Goal: Leave review/rating: Leave review/rating

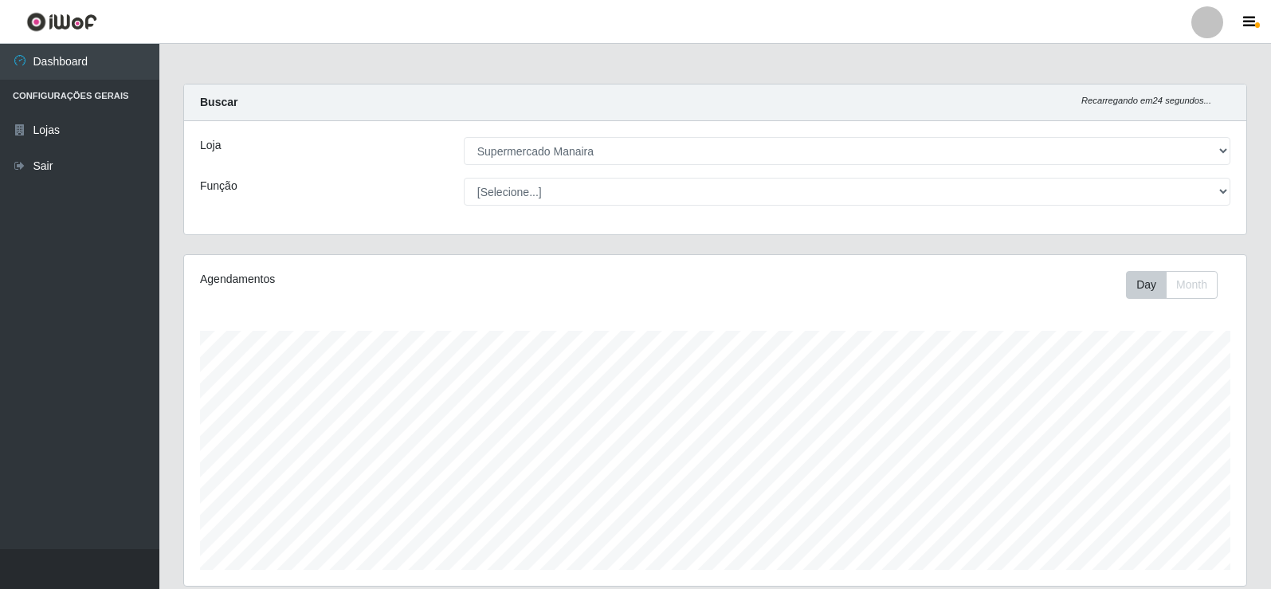
select select "443"
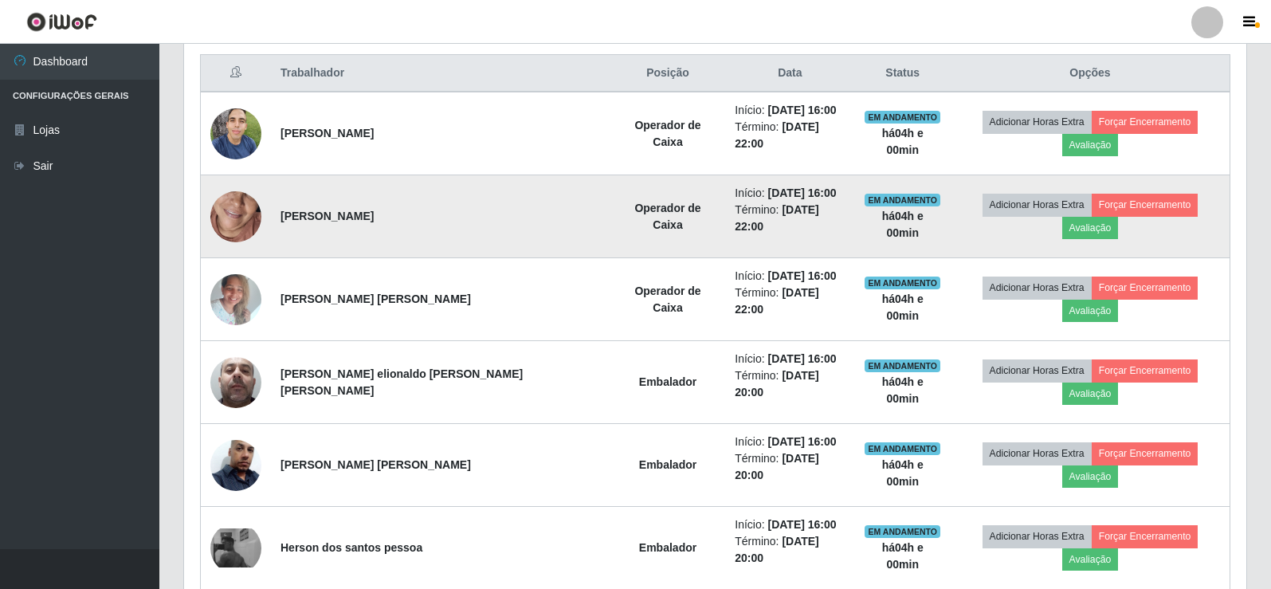
scroll to position [611, 0]
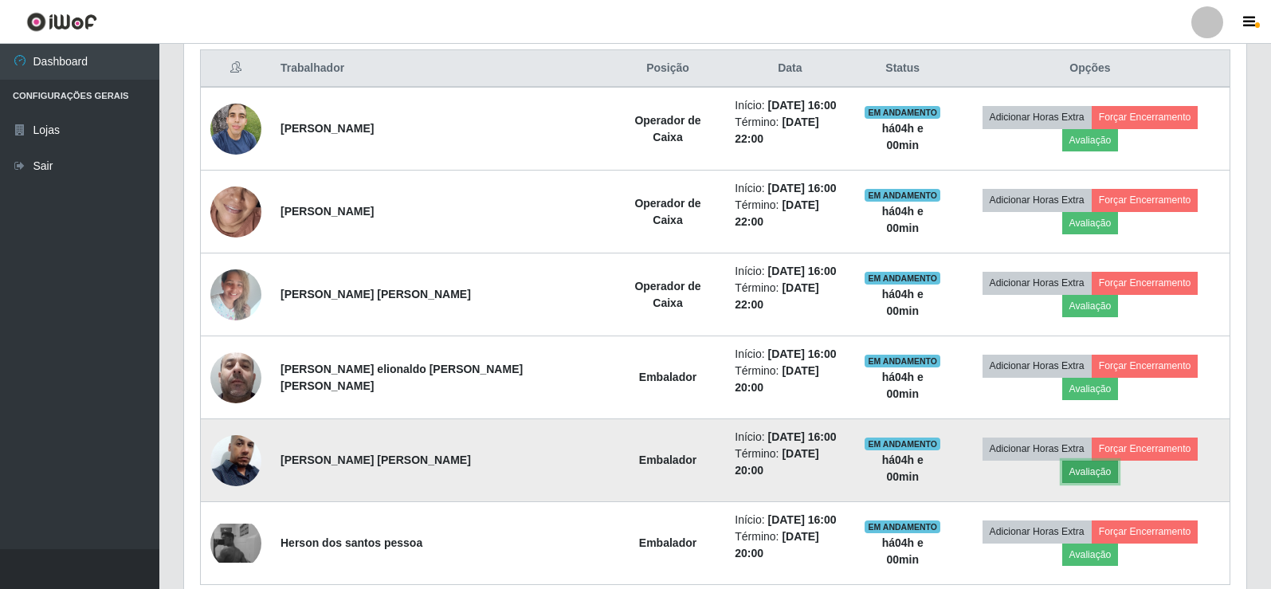
click at [1119, 461] on button "Avaliação" at bounding box center [1090, 472] width 57 height 22
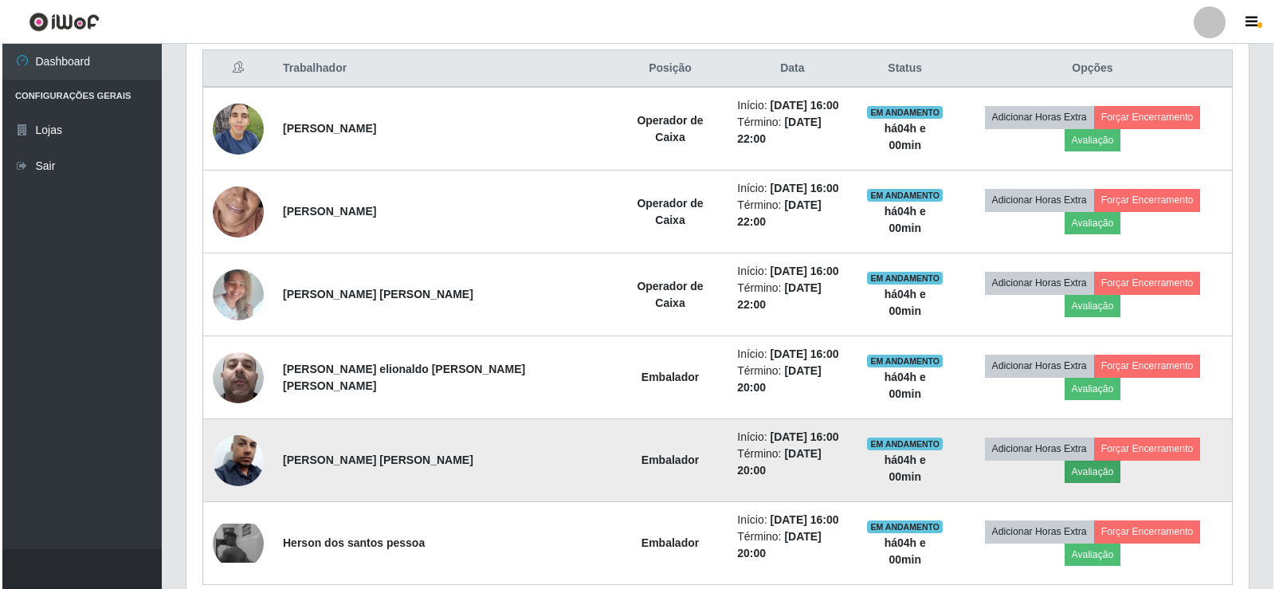
scroll to position [331, 1054]
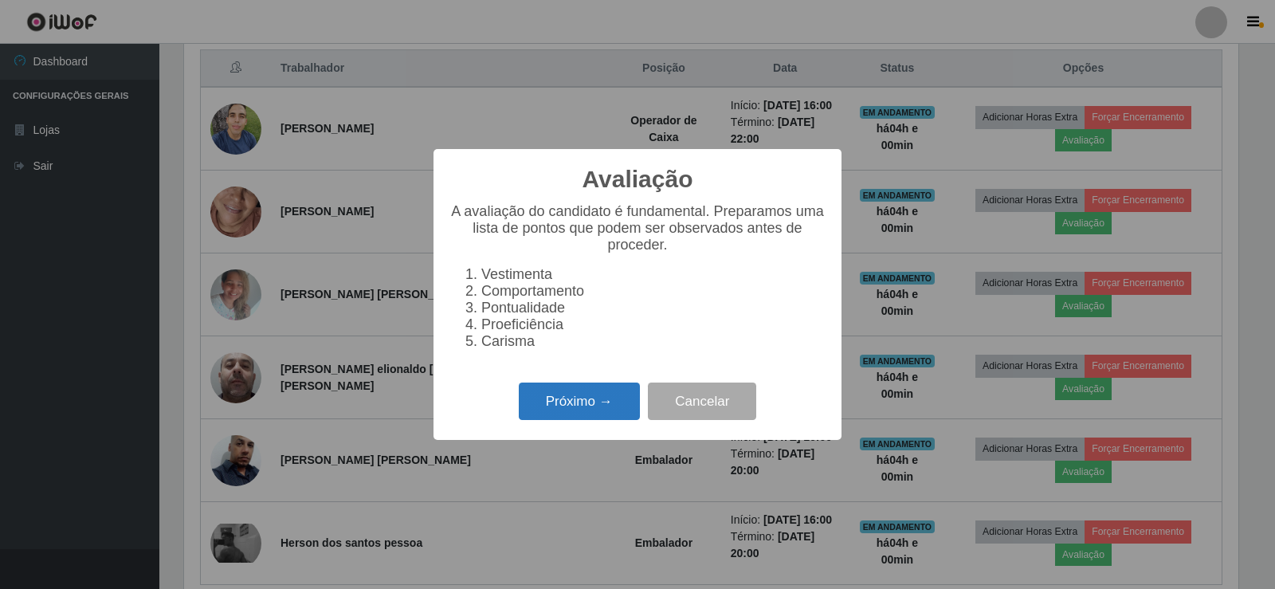
click at [598, 408] on button "Próximo →" at bounding box center [579, 401] width 121 height 37
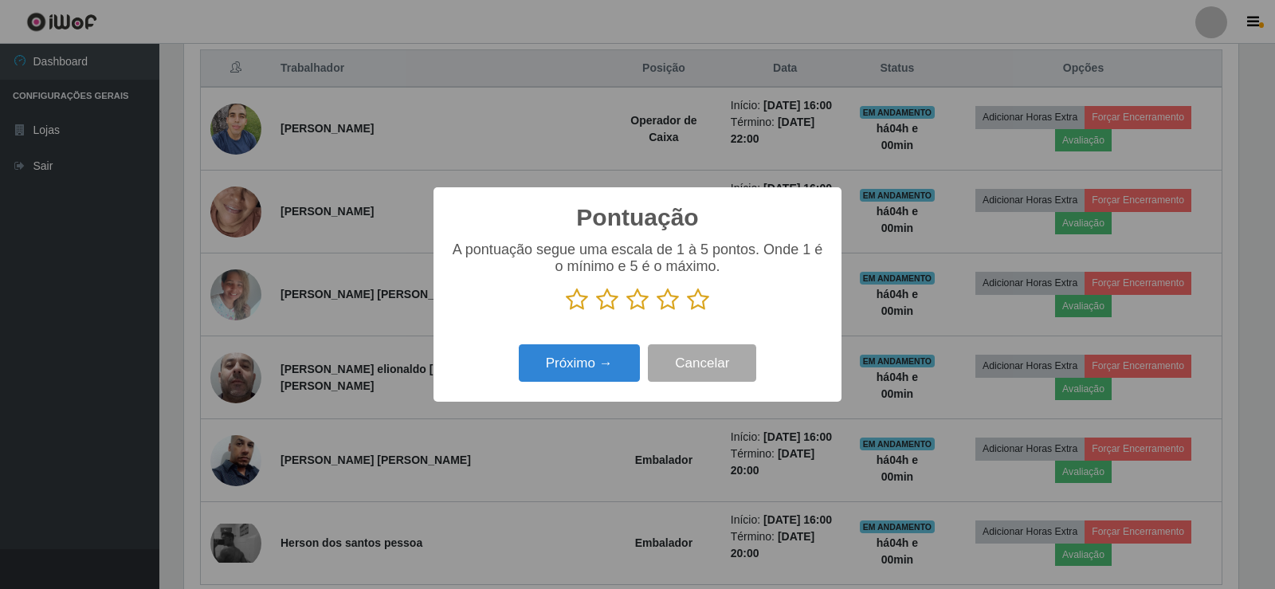
click at [700, 300] on icon at bounding box center [698, 300] width 22 height 24
click at [687, 312] on input "radio" at bounding box center [687, 312] width 0 height 0
click at [609, 363] on button "Próximo →" at bounding box center [579, 362] width 121 height 37
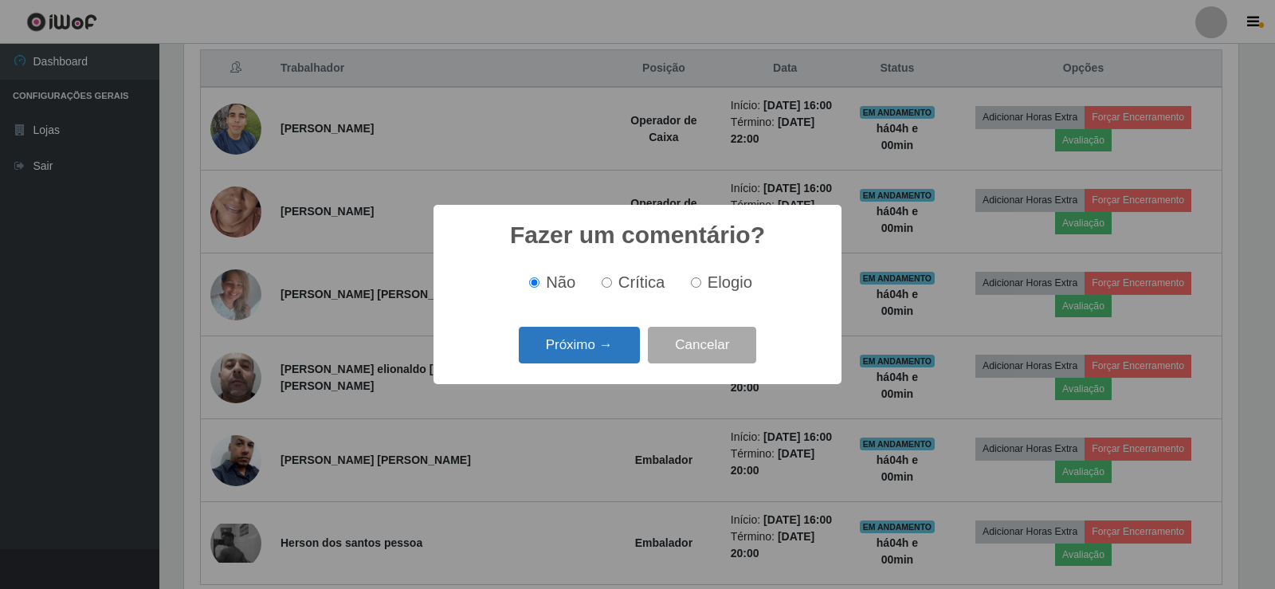
click at [607, 354] on button "Próximo →" at bounding box center [579, 345] width 121 height 37
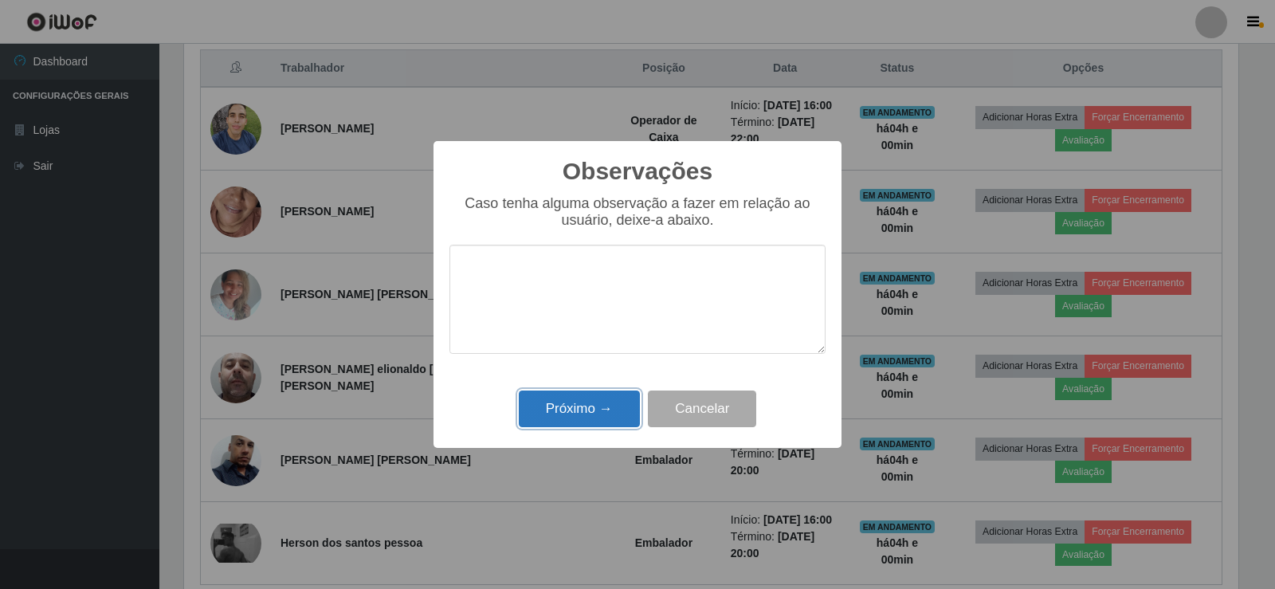
click at [590, 416] on button "Próximo →" at bounding box center [579, 408] width 121 height 37
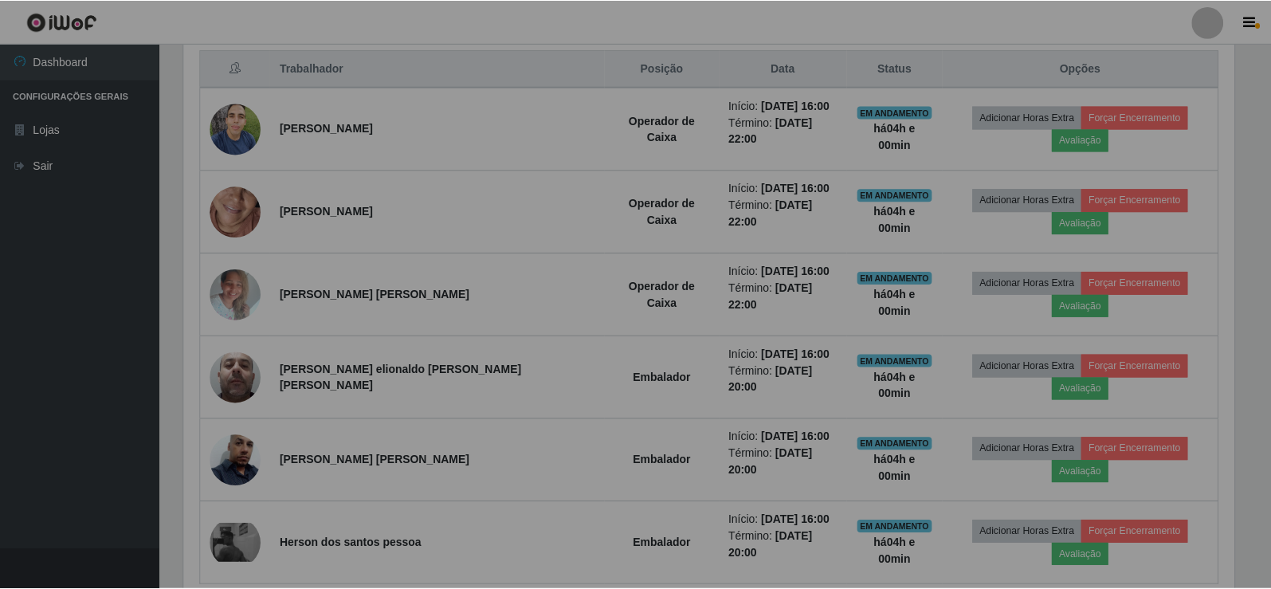
scroll to position [331, 1062]
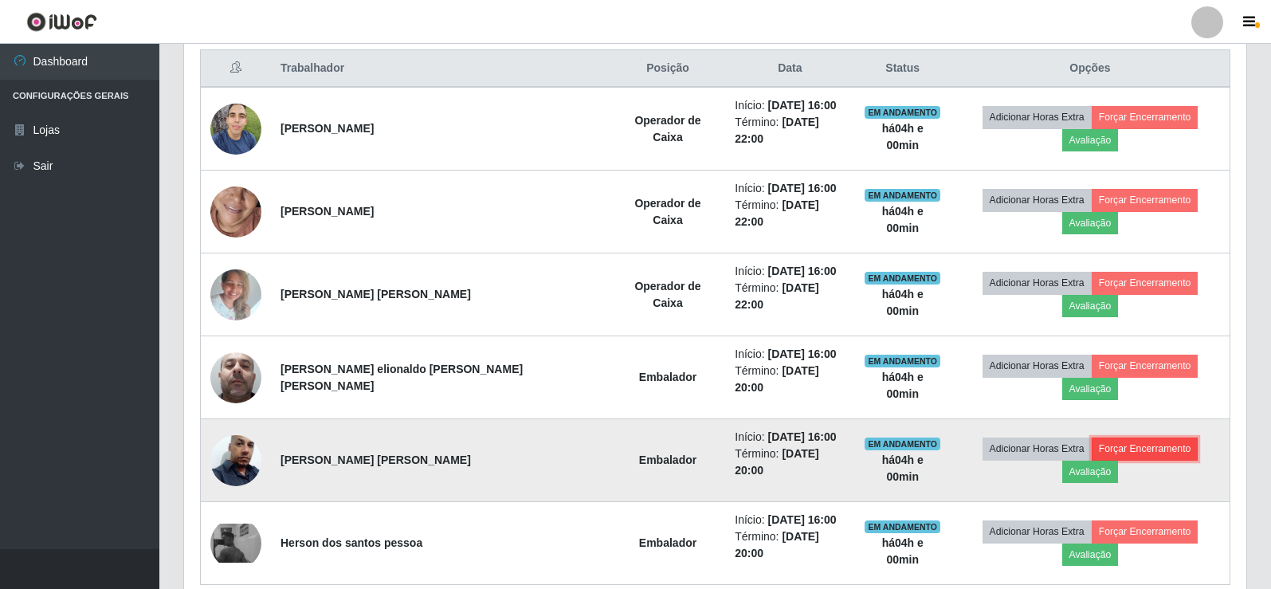
click at [1105, 437] on button "Forçar Encerramento" at bounding box center [1145, 448] width 107 height 22
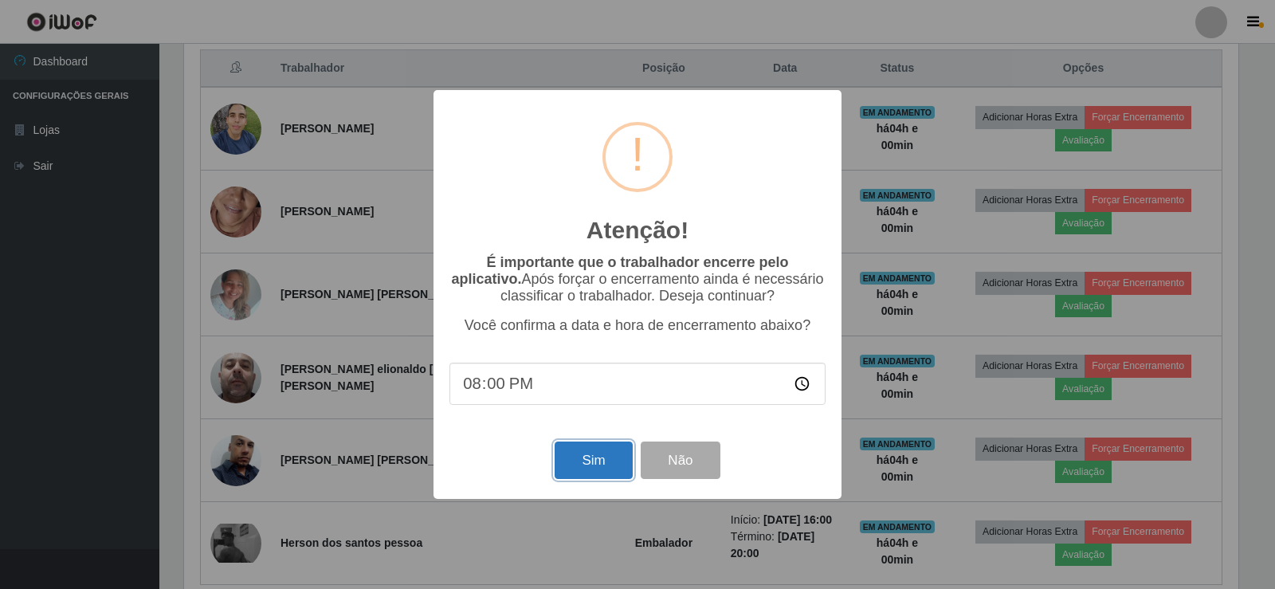
click at [595, 470] on button "Sim" at bounding box center [593, 459] width 77 height 37
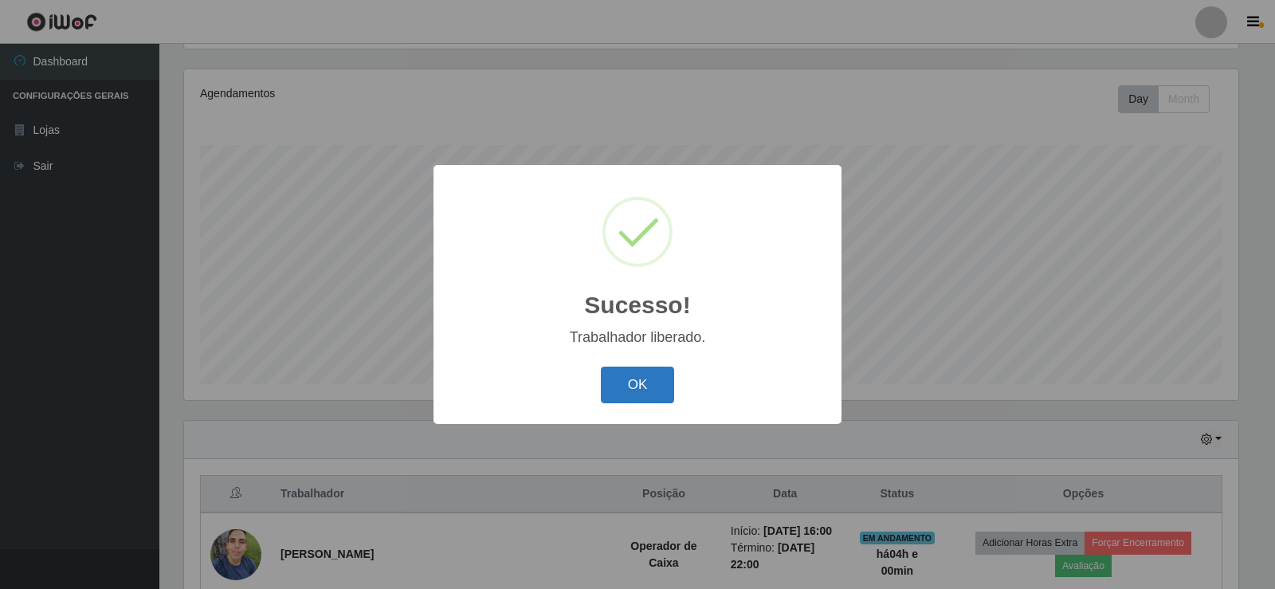
click at [646, 398] on button "OK" at bounding box center [638, 385] width 74 height 37
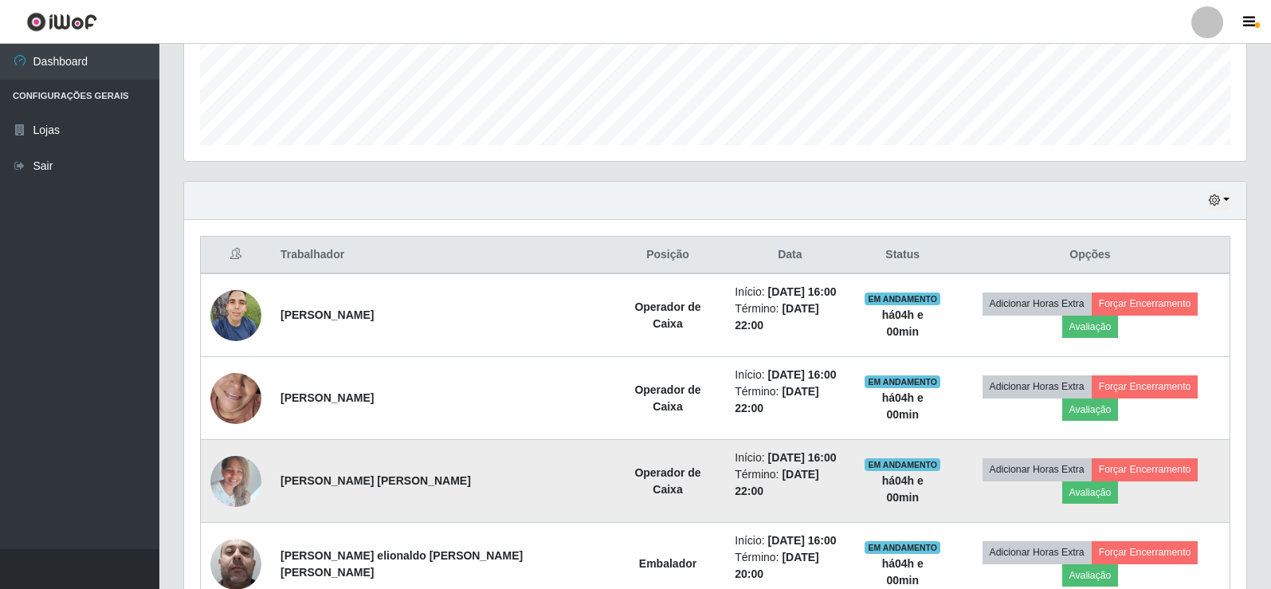
scroll to position [504, 0]
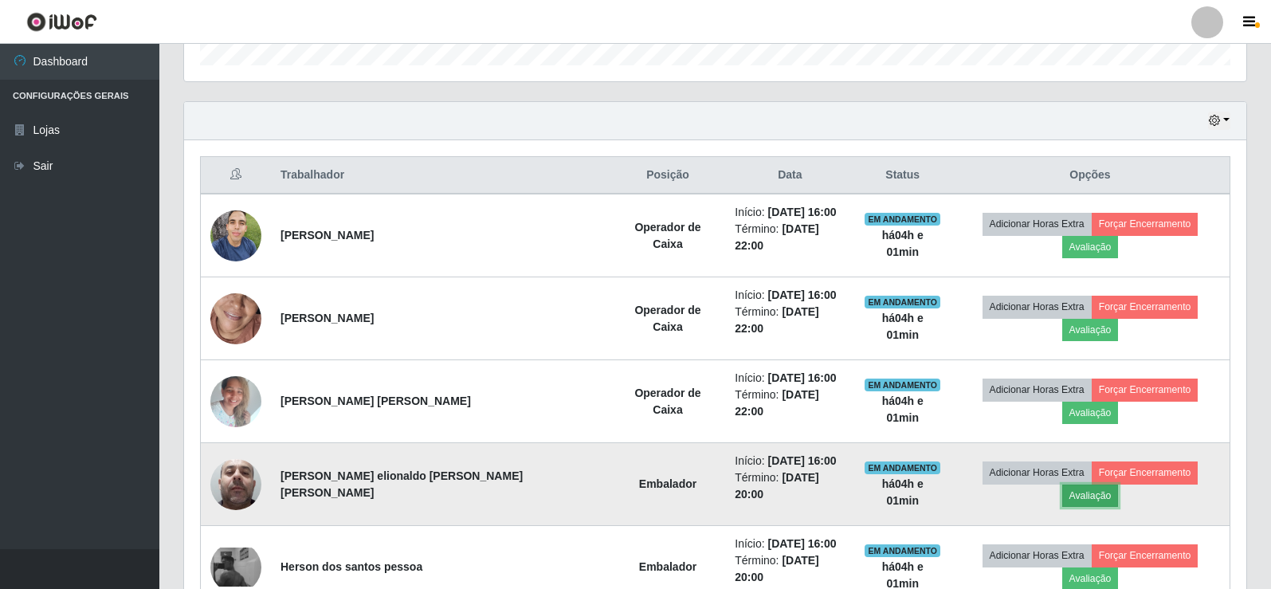
click at [1119, 485] on button "Avaliação" at bounding box center [1090, 496] width 57 height 22
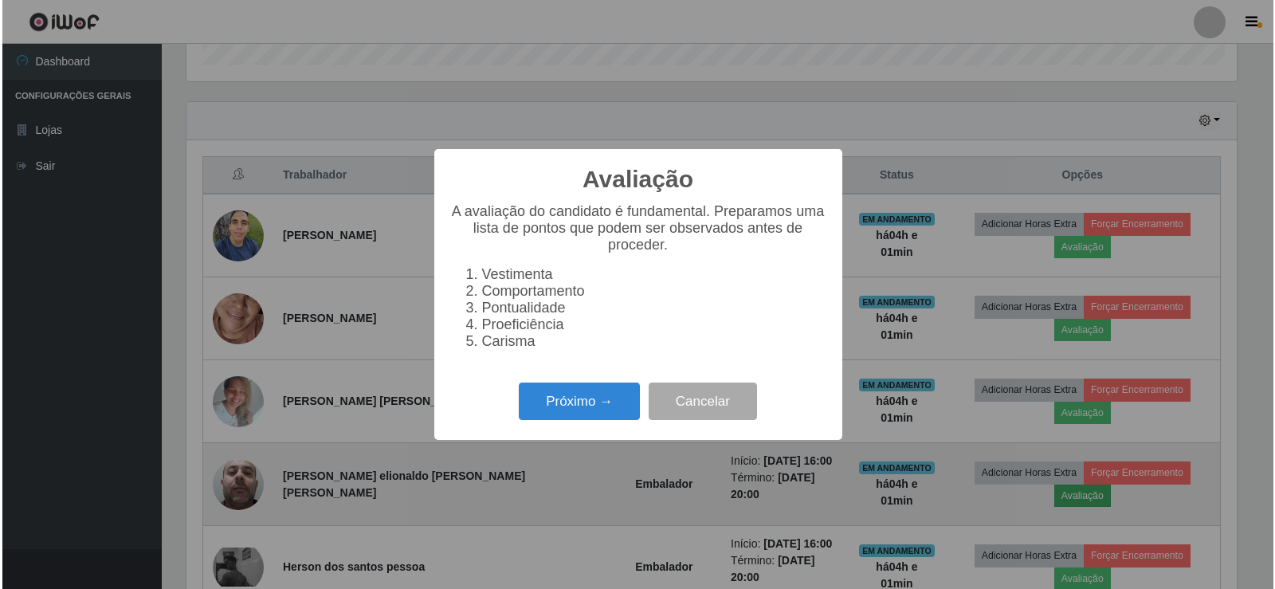
scroll to position [331, 1054]
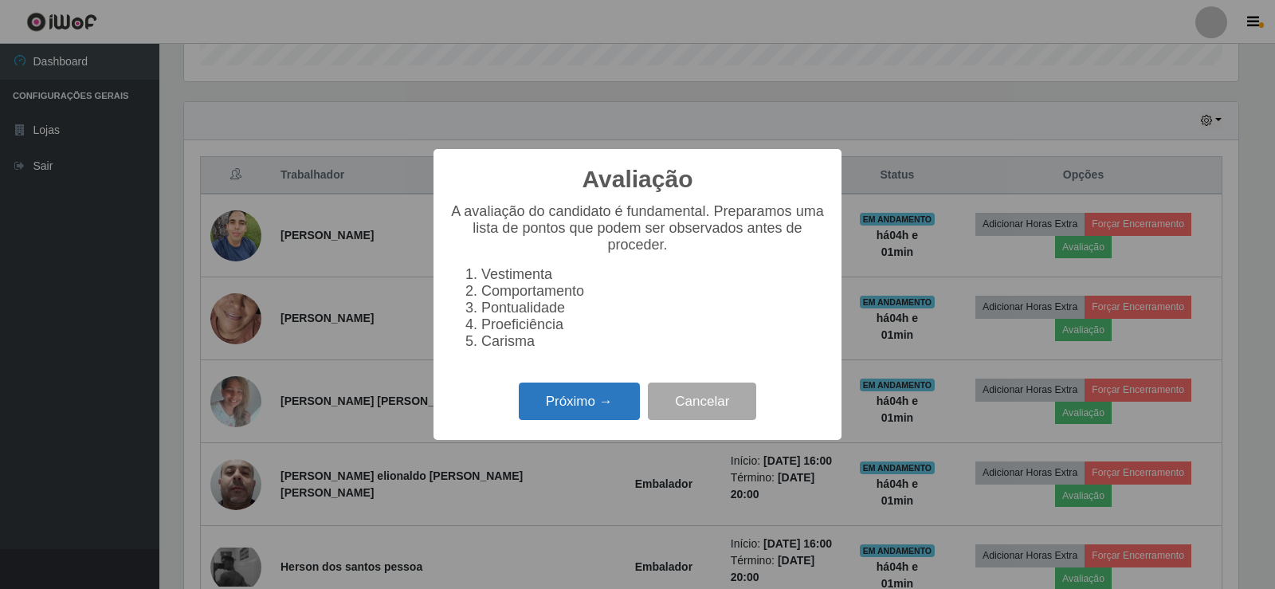
click at [620, 406] on button "Próximo →" at bounding box center [579, 401] width 121 height 37
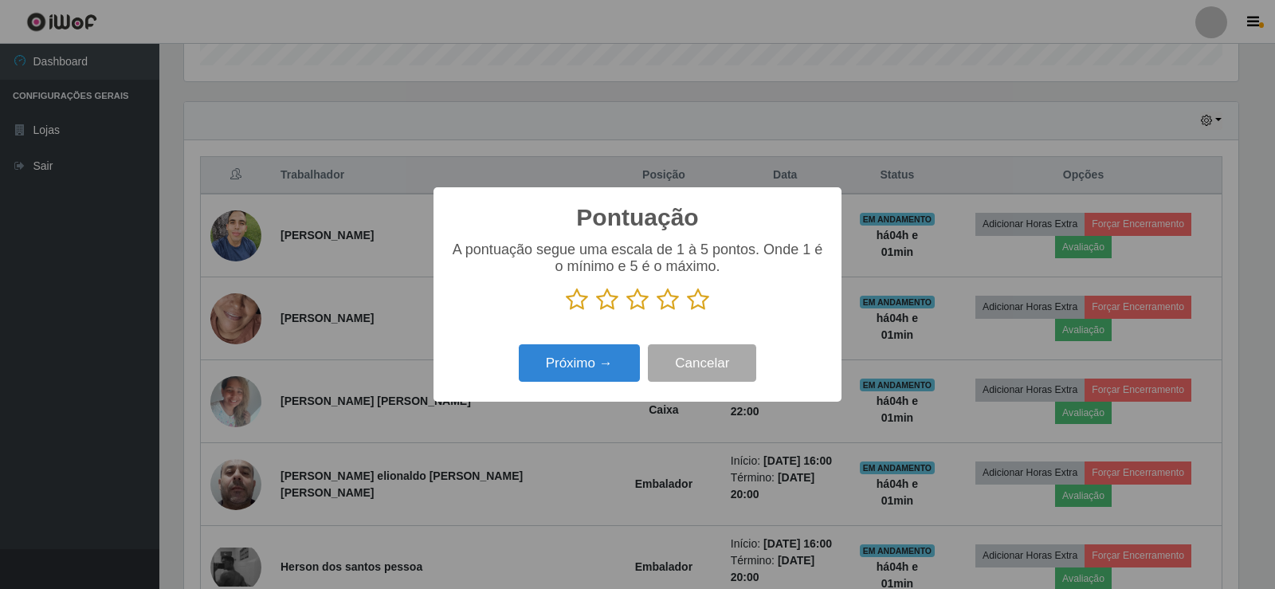
click at [696, 306] on icon at bounding box center [698, 300] width 22 height 24
click at [687, 312] on input "radio" at bounding box center [687, 312] width 0 height 0
click at [596, 370] on button "Próximo →" at bounding box center [579, 362] width 121 height 37
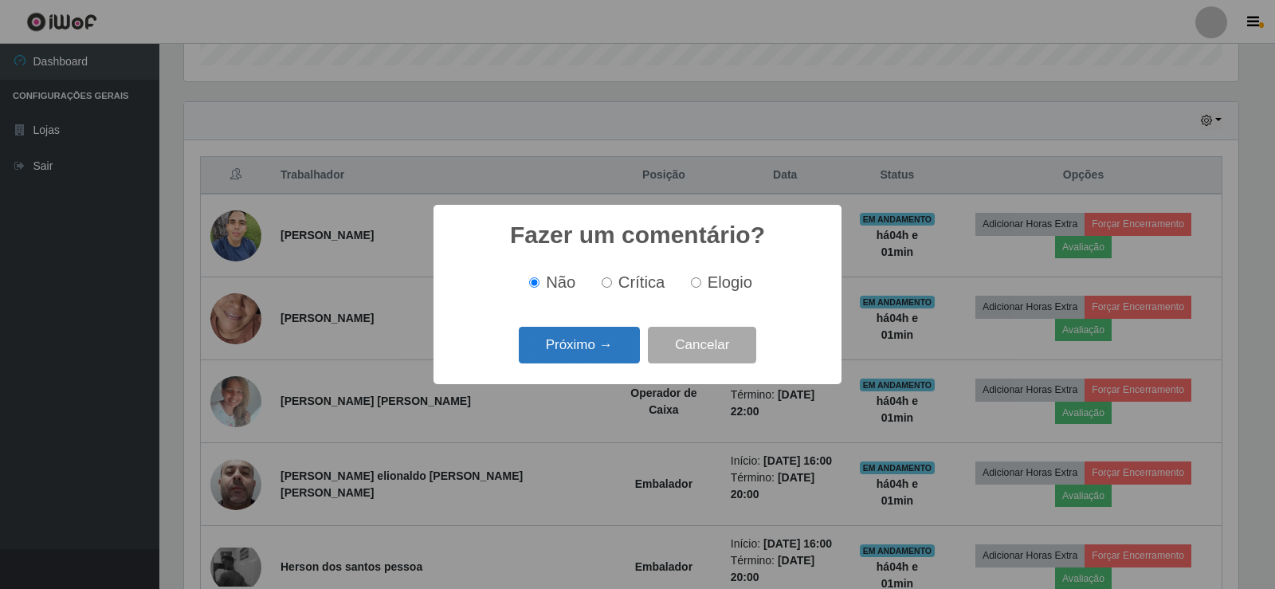
click at [600, 355] on button "Próximo →" at bounding box center [579, 345] width 121 height 37
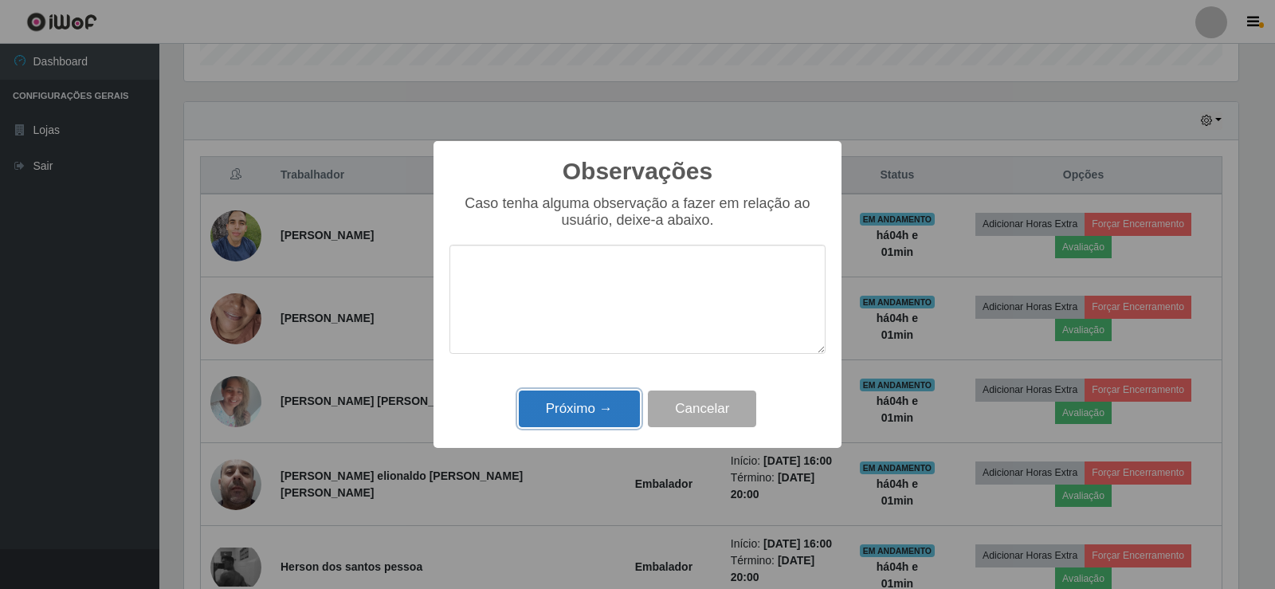
click at [602, 412] on button "Próximo →" at bounding box center [579, 408] width 121 height 37
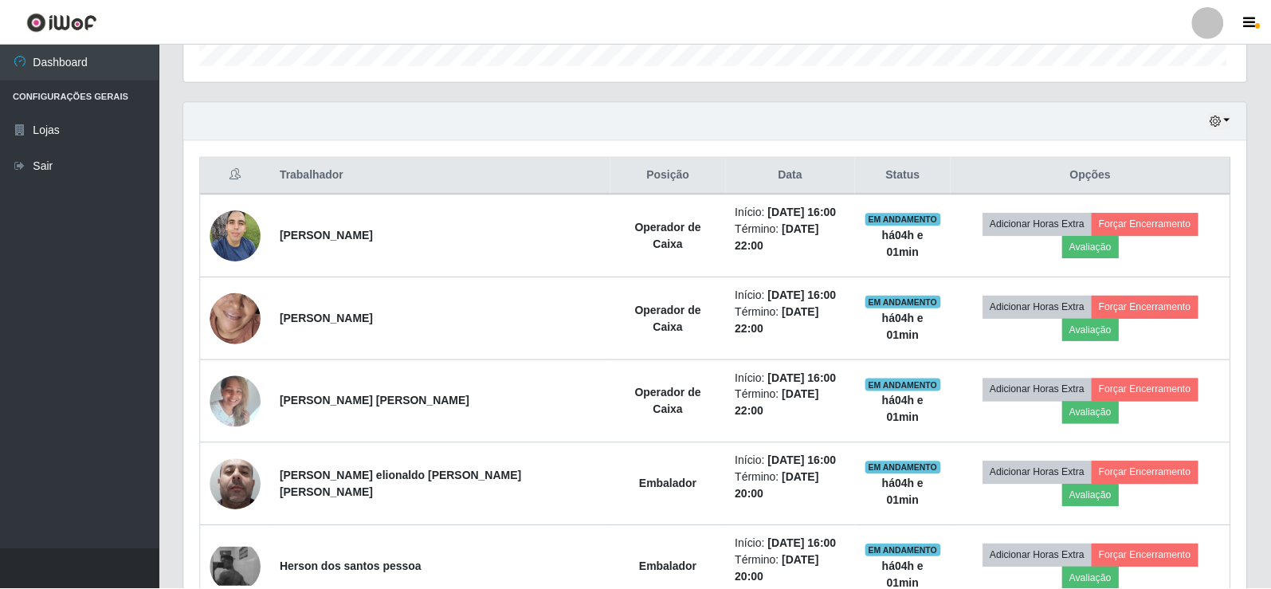
scroll to position [331, 1062]
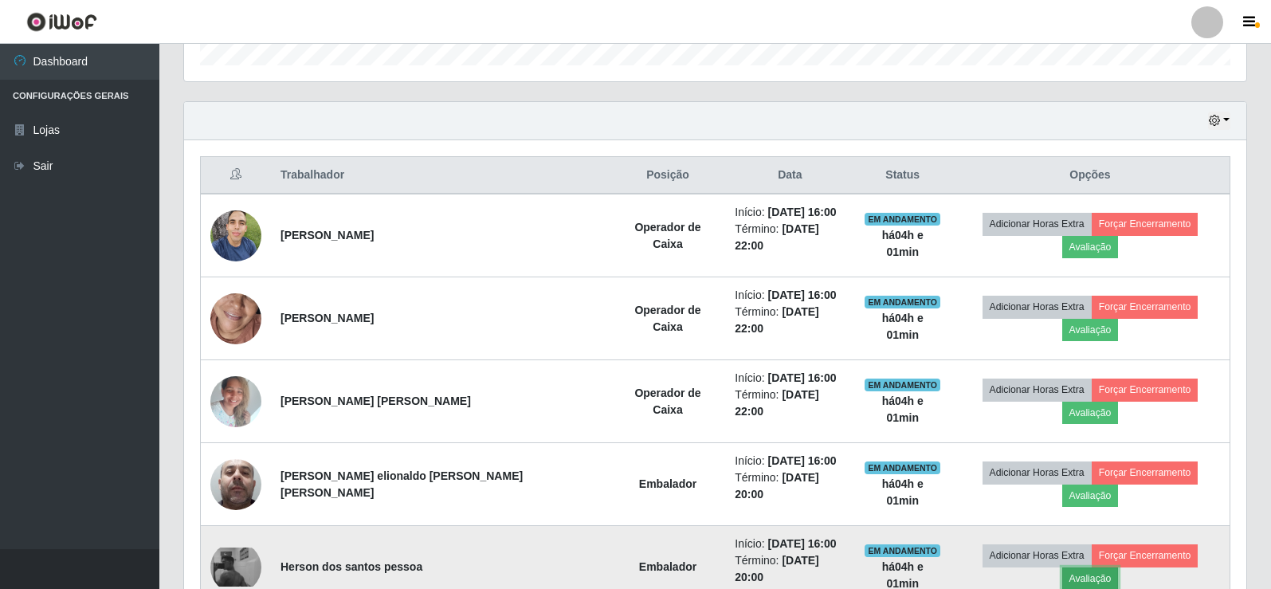
click at [1119, 567] on button "Avaliação" at bounding box center [1090, 578] width 57 height 22
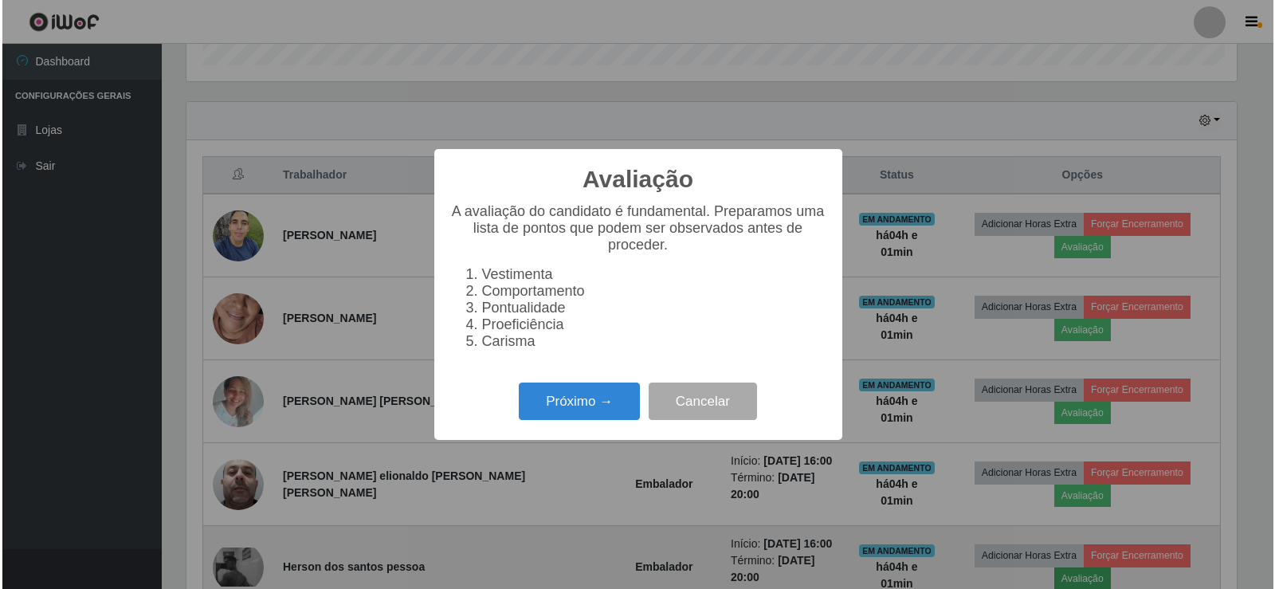
scroll to position [331, 1054]
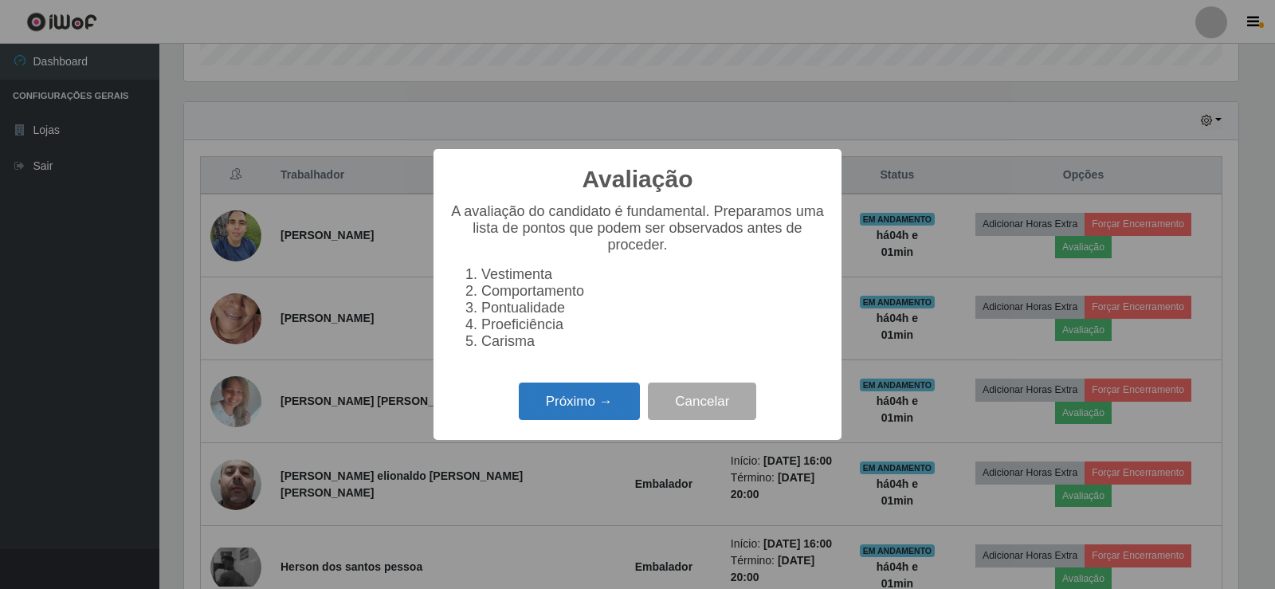
click at [597, 407] on button "Próximo →" at bounding box center [579, 401] width 121 height 37
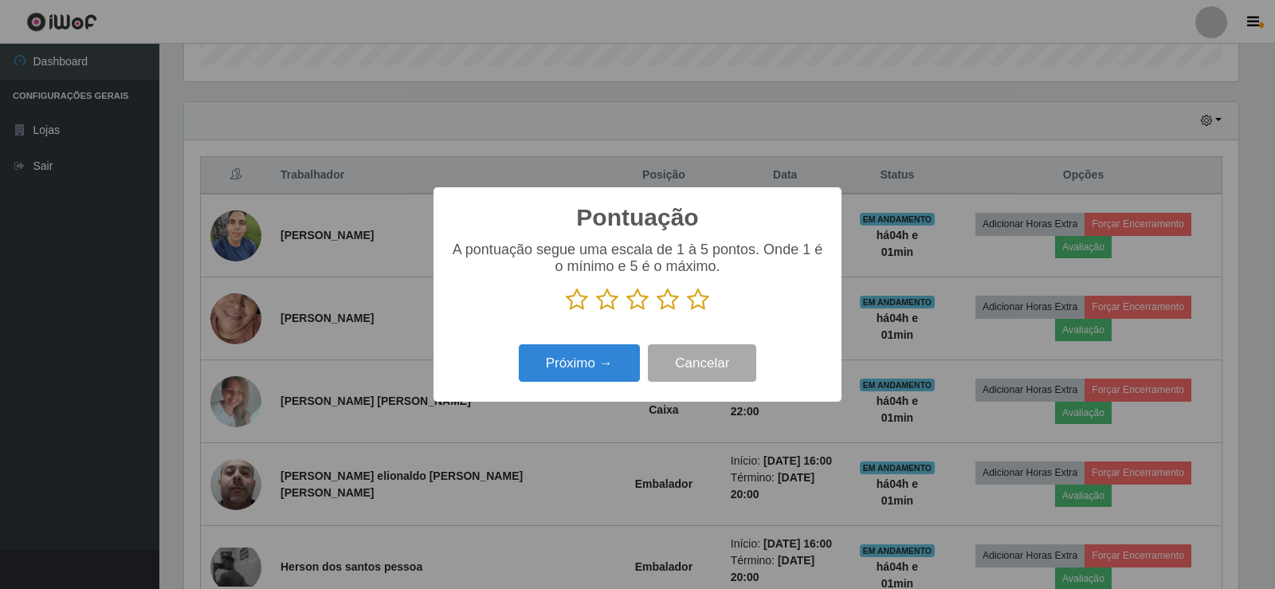
scroll to position [796571, 795847]
click at [704, 298] on icon at bounding box center [698, 300] width 22 height 24
click at [687, 312] on input "radio" at bounding box center [687, 312] width 0 height 0
click at [601, 362] on button "Próximo →" at bounding box center [579, 362] width 121 height 37
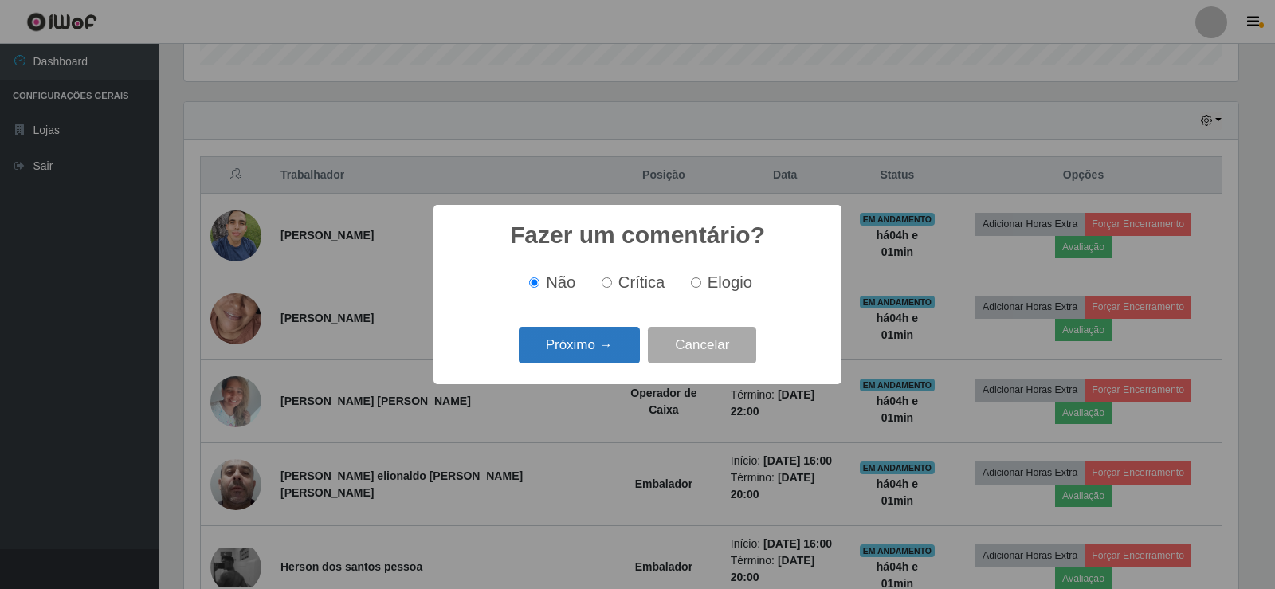
click at [598, 355] on button "Próximo →" at bounding box center [579, 345] width 121 height 37
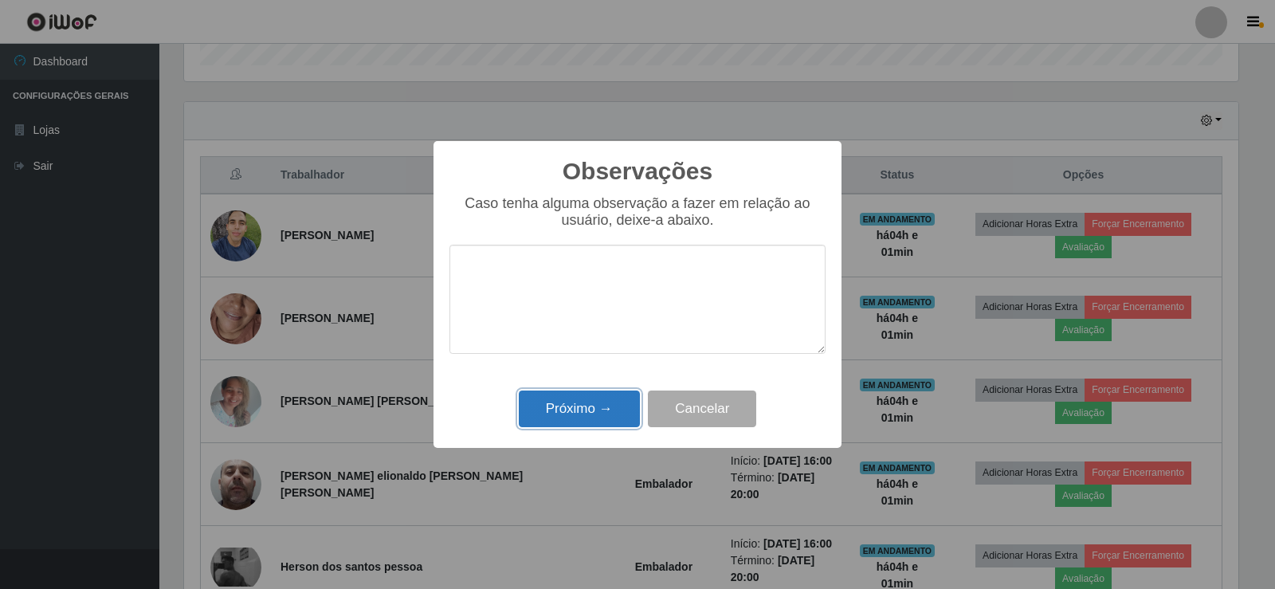
click at [618, 422] on button "Próximo →" at bounding box center [579, 408] width 121 height 37
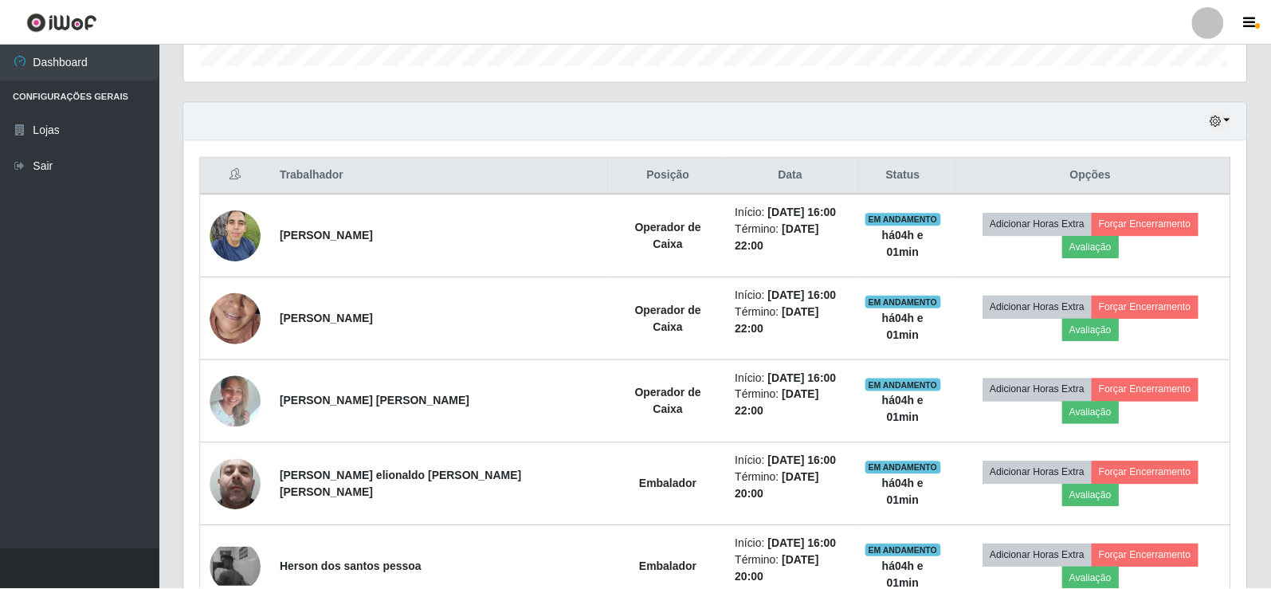
scroll to position [331, 1062]
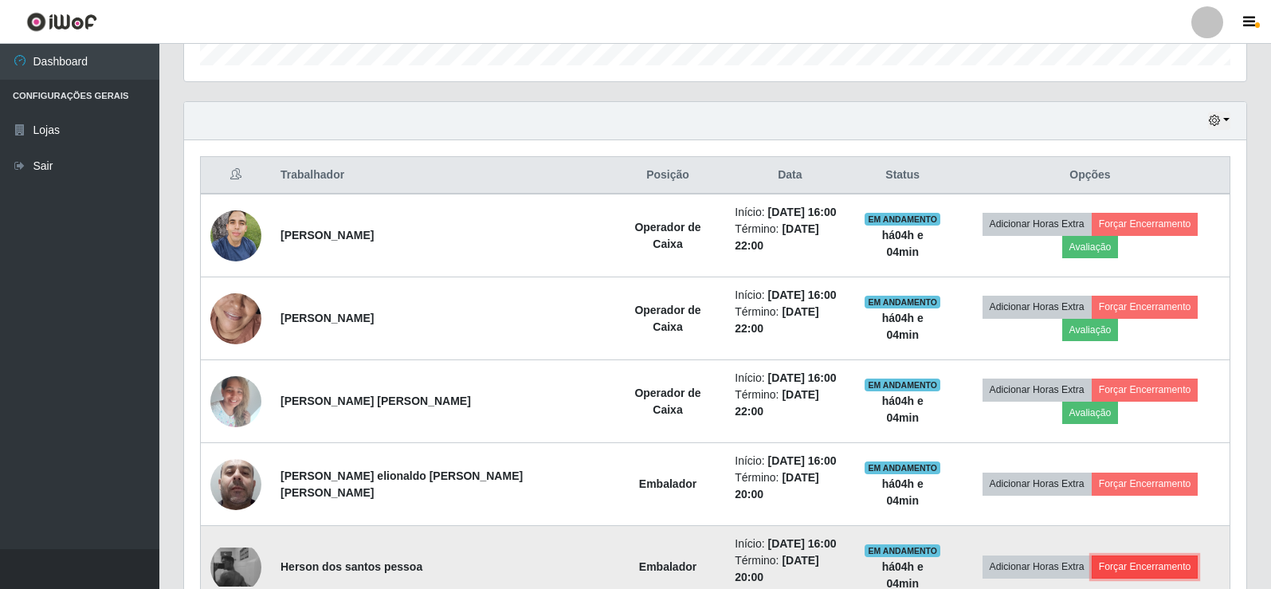
click at [1116, 555] on button "Forçar Encerramento" at bounding box center [1145, 566] width 107 height 22
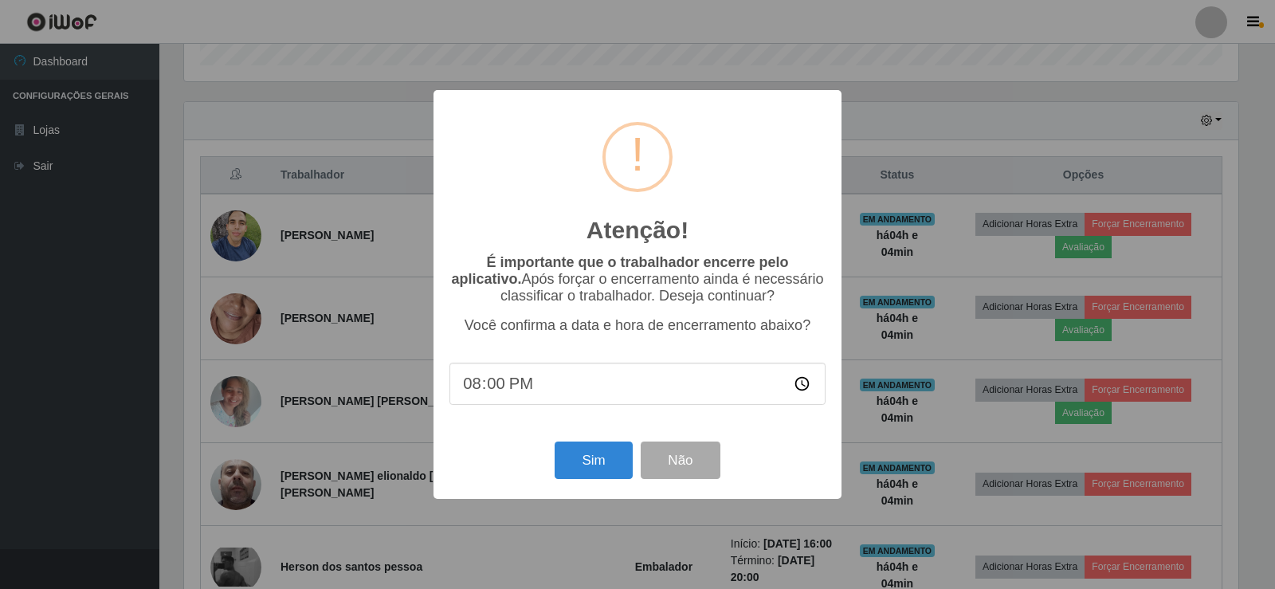
click at [496, 391] on input "20:00" at bounding box center [637, 384] width 376 height 42
type input "20:04"
click at [618, 477] on button "Sim" at bounding box center [593, 459] width 77 height 37
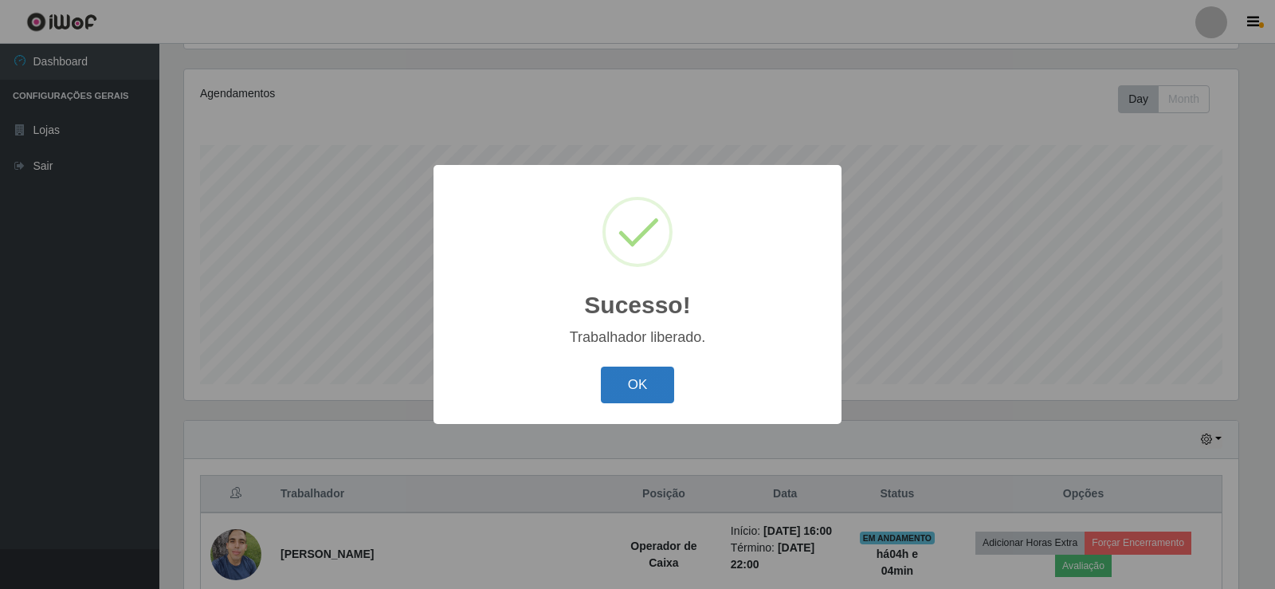
click at [654, 373] on button "OK" at bounding box center [638, 385] width 74 height 37
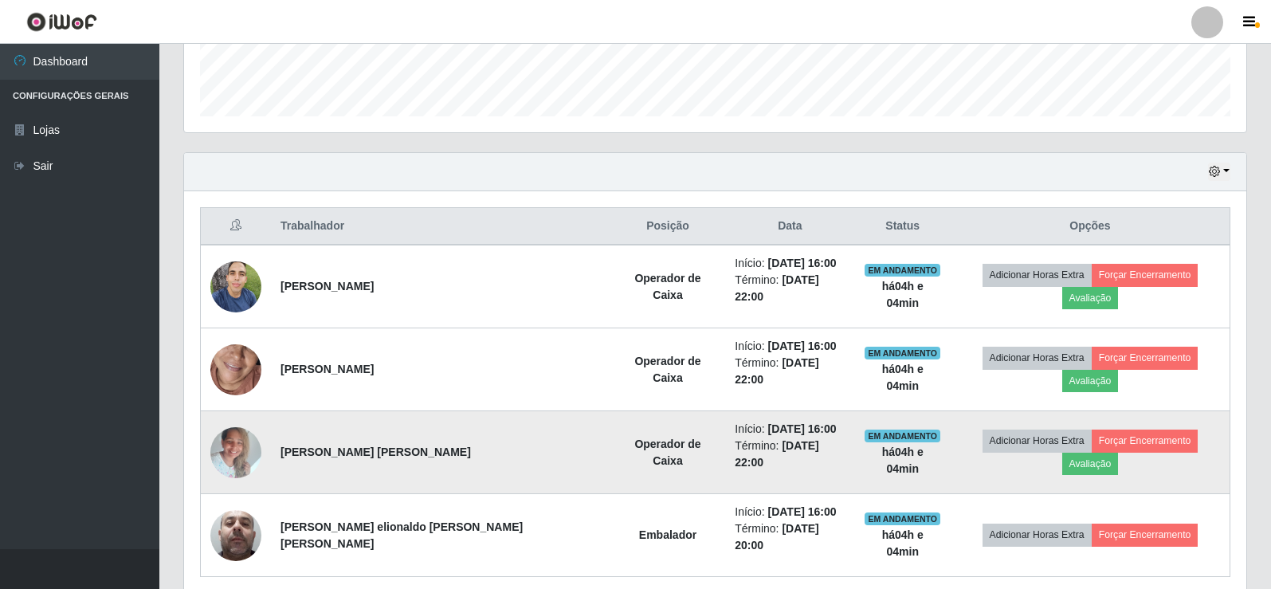
scroll to position [469, 0]
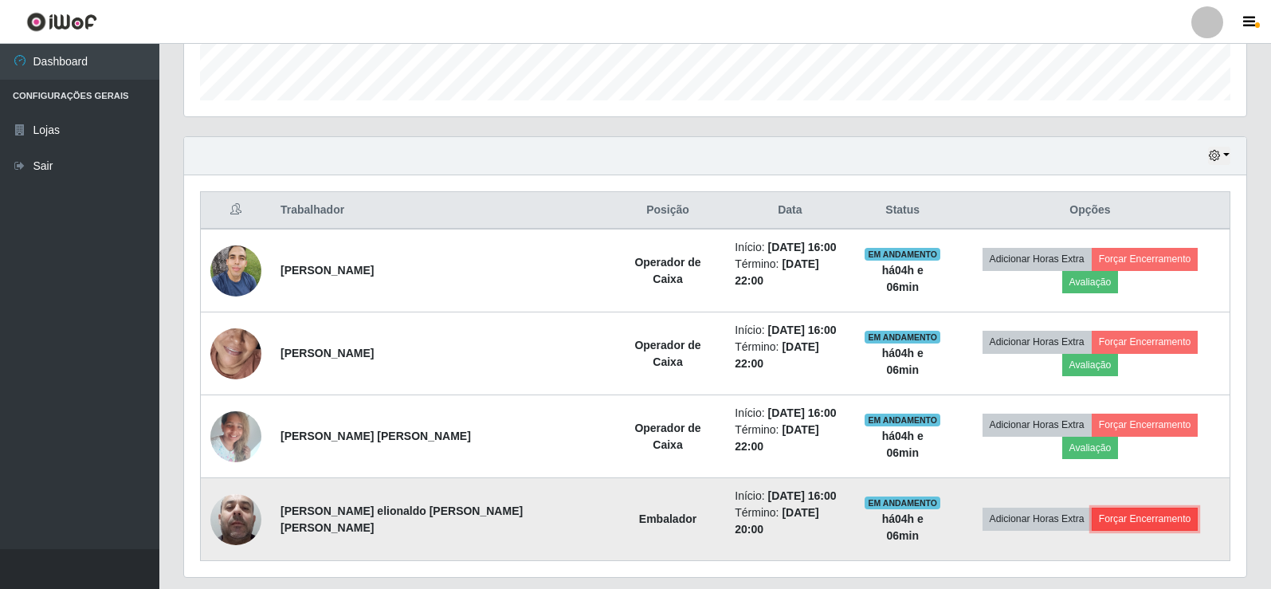
click at [1126, 508] on button "Forçar Encerramento" at bounding box center [1145, 519] width 107 height 22
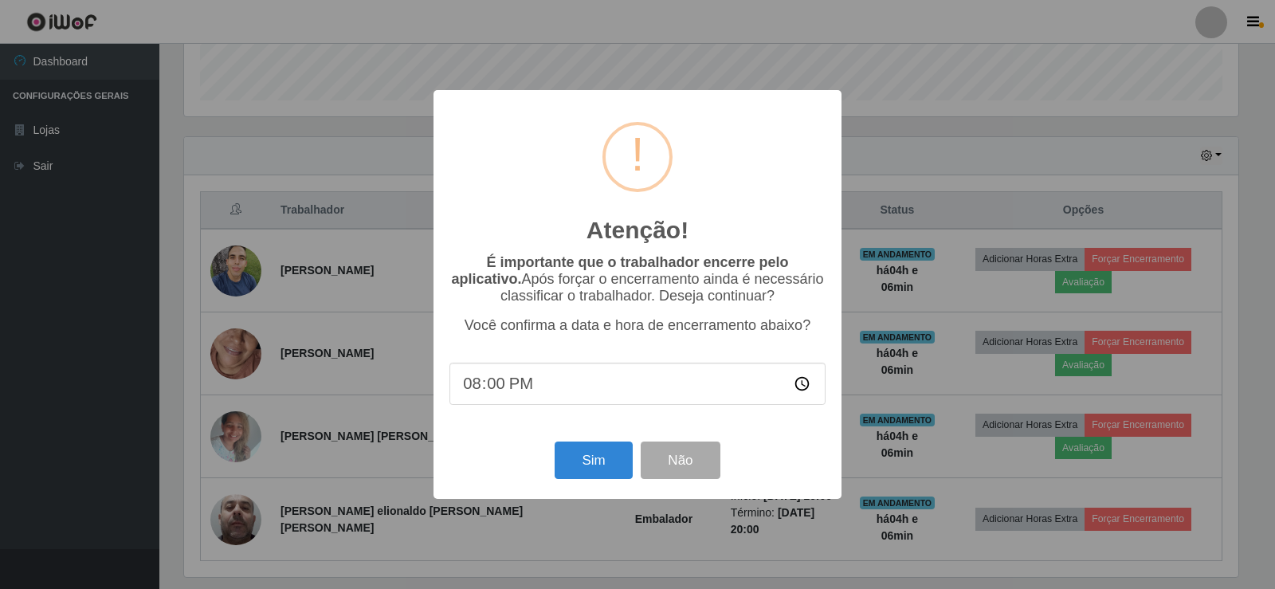
click at [485, 393] on input "20:00" at bounding box center [637, 384] width 376 height 42
type input "20:06"
click at [603, 472] on button "Sim" at bounding box center [593, 459] width 77 height 37
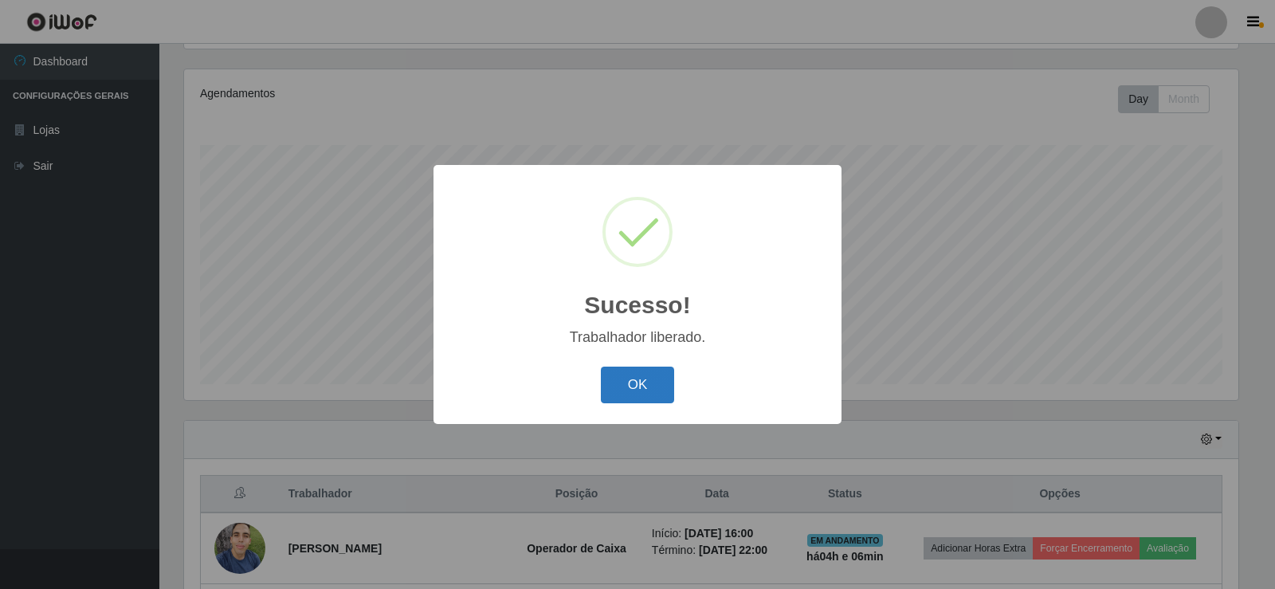
click at [636, 392] on button "OK" at bounding box center [638, 385] width 74 height 37
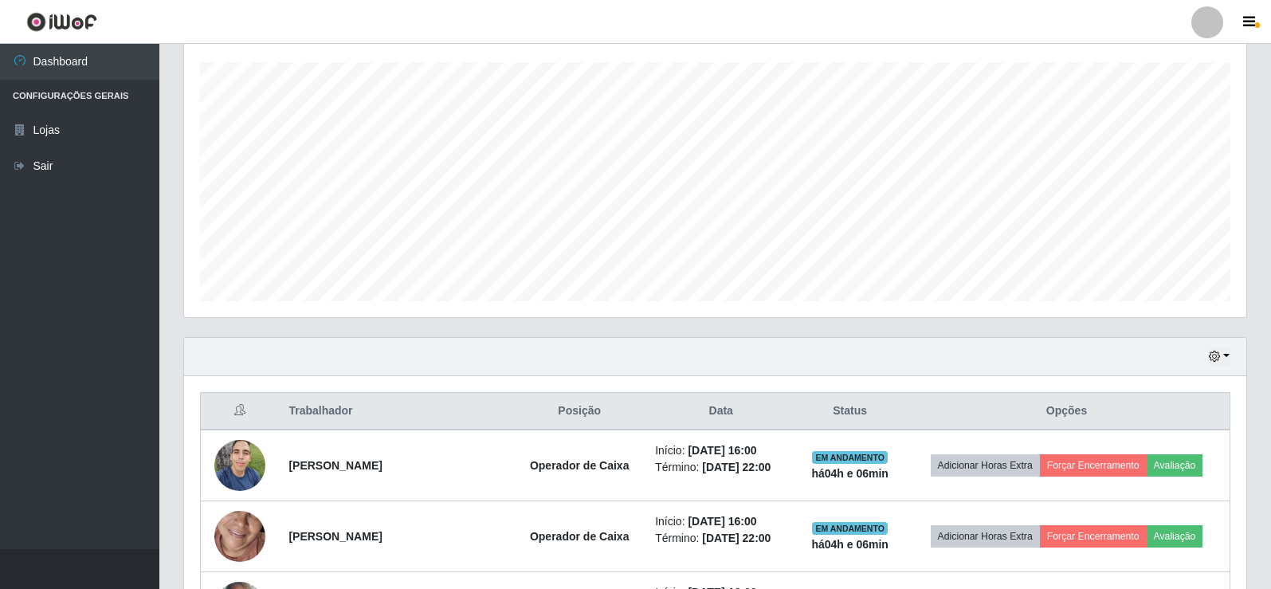
scroll to position [398, 0]
